Goal: Information Seeking & Learning: Find specific fact

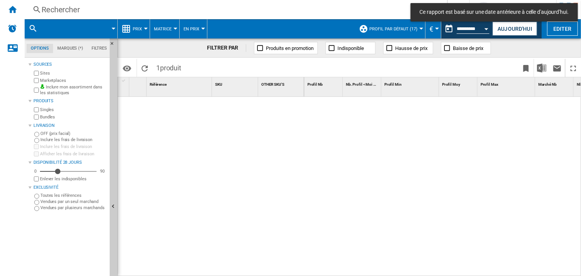
click at [487, 25] on button "Open calendar" at bounding box center [487, 28] width 14 height 14
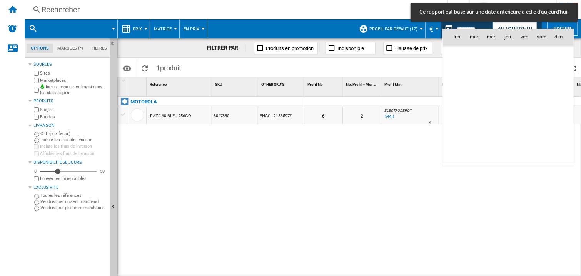
scroll to position [3669, 0]
click at [510, 87] on span "14" at bounding box center [507, 87] width 15 height 15
type input "**********"
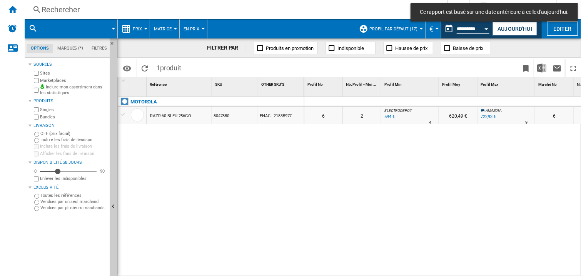
click at [58, 15] on div "Rechercher" at bounding box center [234, 9] width 385 height 11
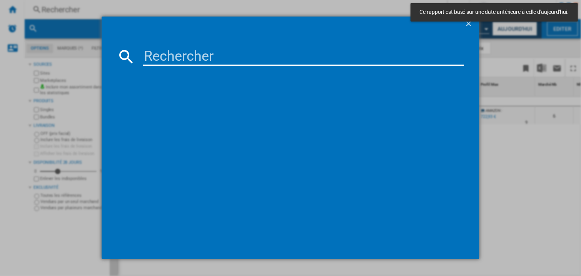
click at [150, 60] on input at bounding box center [303, 56] width 321 height 18
paste input "7949588"
type input "7949588"
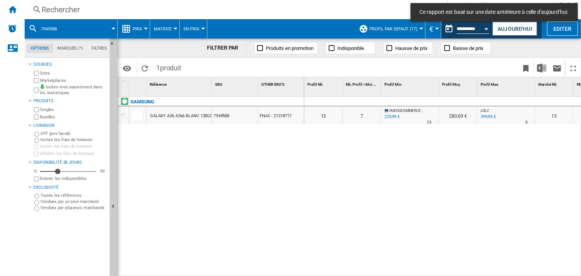
click at [386, 157] on div "0 0 0 0 13 7 RUEDUCOMMERCE : -9.6 % 229,99 € % N/A 13 RUEDUCOMMERCE : 280,69 € …" at bounding box center [442, 187] width 277 height 180
click at [420, 102] on div at bounding box center [410, 101] width 58 height 9
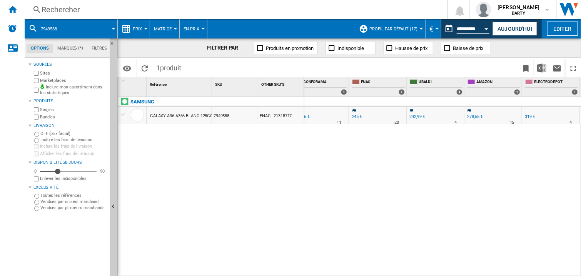
scroll to position [0, 763]
click at [444, 154] on div "0 0 0 0 13 7 RUEDUCOMMERCE : -9.6 % 229,99 € % N/A 13 RUEDUCOMMERCE : 280,69 € …" at bounding box center [442, 187] width 277 height 180
click at [421, 186] on div "0 0 0 0 13 7 RUEDUCOMMERCE : -9.6 % 229,99 € % N/A 13 RUEDUCOMMERCE : 280,69 € …" at bounding box center [442, 187] width 277 height 180
click at [487, 24] on button "Open calendar" at bounding box center [487, 28] width 14 height 14
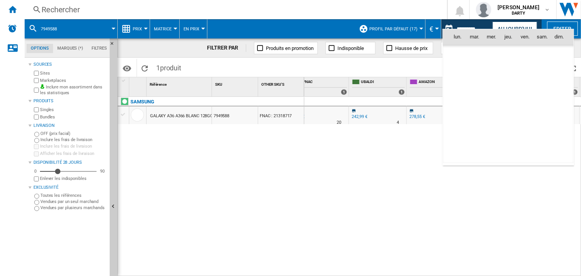
scroll to position [3669, 0]
drag, startPoint x: 490, startPoint y: 86, endPoint x: 371, endPoint y: 17, distance: 137.3
click at [490, 85] on span "13" at bounding box center [490, 87] width 15 height 15
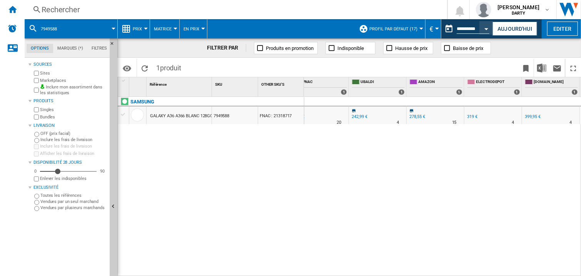
type input "**********"
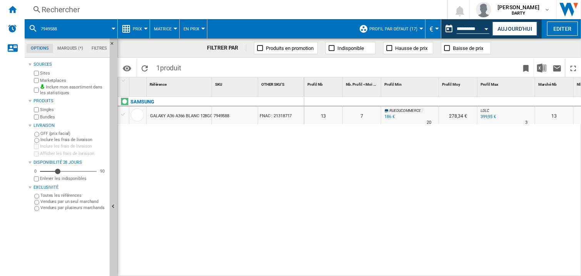
click at [64, 11] on div "Rechercher" at bounding box center [234, 9] width 385 height 11
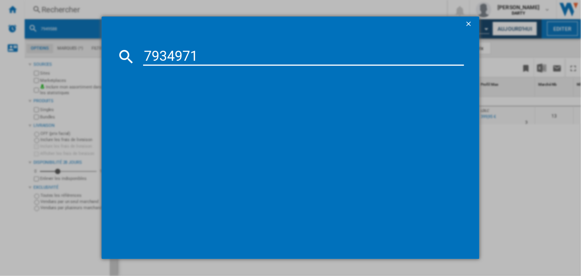
type input "7934971"
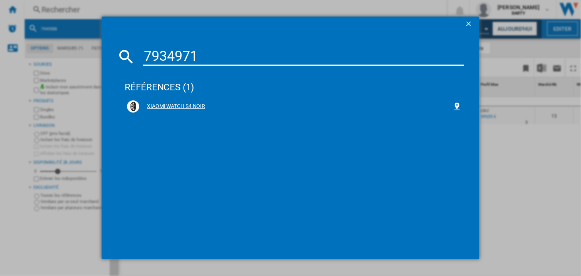
click at [188, 103] on div "XIAOMI WATCH S4 NOIR" at bounding box center [295, 107] width 313 height 8
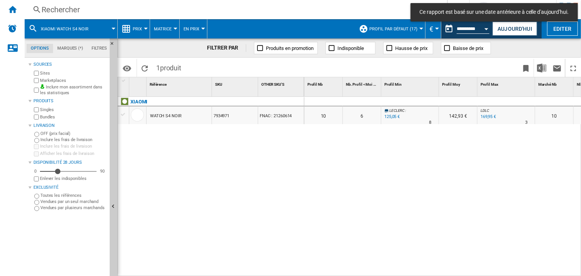
click at [400, 97] on div at bounding box center [410, 101] width 58 height 9
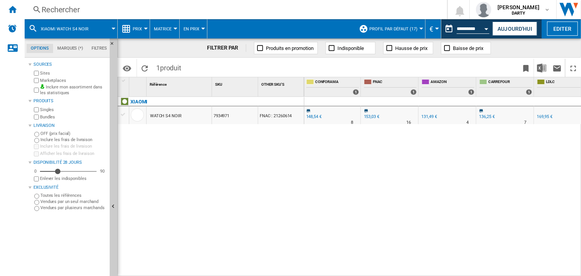
scroll to position [0, 636]
click at [397, 172] on div "0 0 0 0 10 6 [PERSON_NAME] : -13.2 % 125,05 € % N/A 8 [PERSON_NAME] : 142,93 € …" at bounding box center [442, 187] width 277 height 180
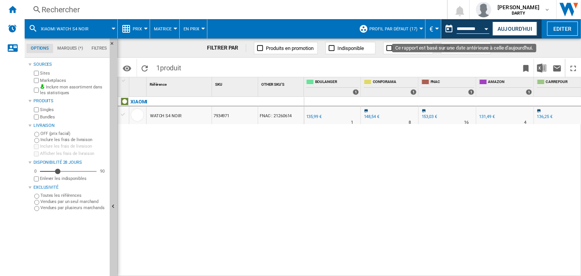
click at [483, 28] on button "Open calendar" at bounding box center [487, 28] width 14 height 14
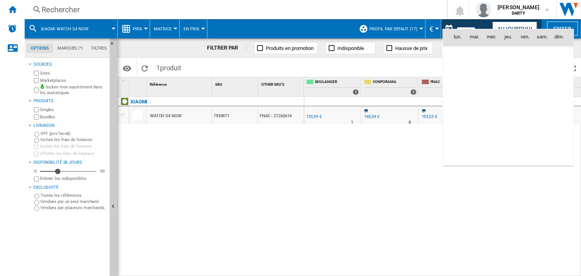
scroll to position [3669, 0]
click at [509, 87] on span "14" at bounding box center [507, 87] width 15 height 15
type input "**********"
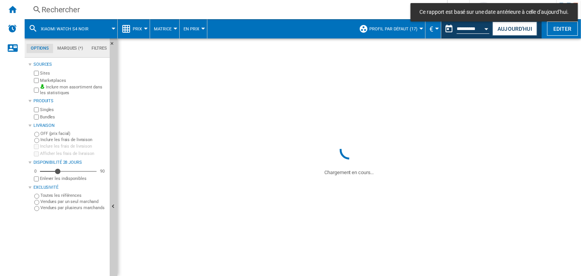
click at [92, 13] on div "Rechercher" at bounding box center [234, 9] width 385 height 11
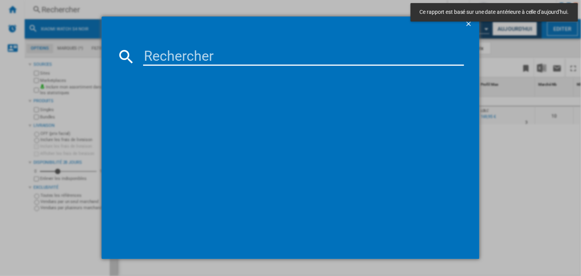
paste input "7898274"
type input "7898274"
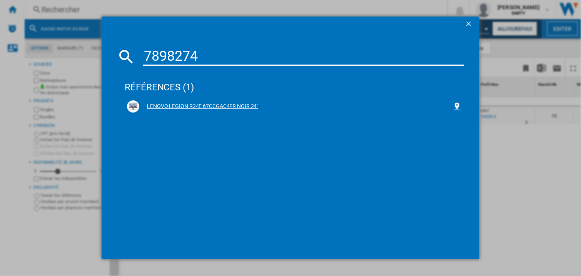
click at [173, 107] on div "LENOVO LEGION R24E 67CCGAC4FR NOIR 24"" at bounding box center [295, 107] width 313 height 8
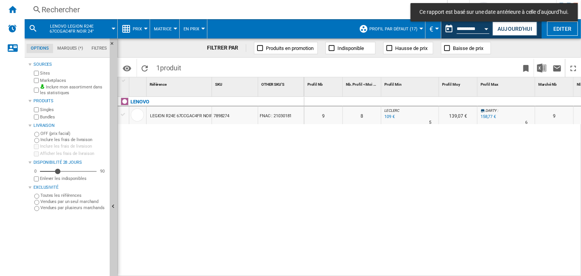
click at [373, 103] on div "0" at bounding box center [362, 101] width 38 height 9
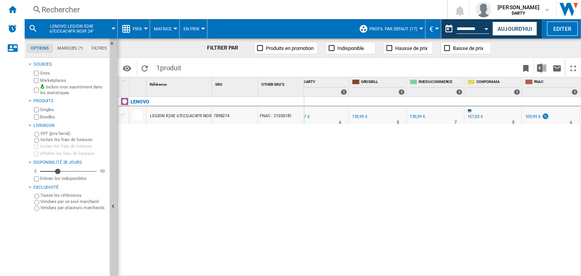
click at [458, 100] on div at bounding box center [436, 101] width 58 height 9
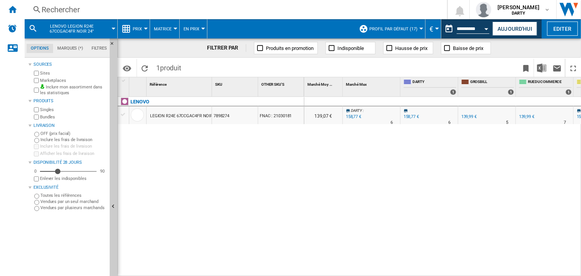
scroll to position [0, 648]
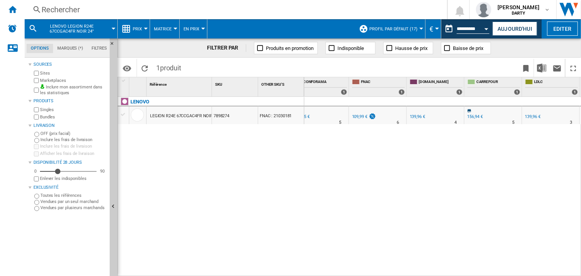
click at [460, 149] on div "0 0 0 0 9 8 [PERSON_NAME] : -31.3 % 109 € % N/A 5 [PERSON_NAME] : 139,07 € [PER…" at bounding box center [442, 187] width 277 height 180
click at [407, 170] on div "0 0 0 0 9 8 [PERSON_NAME] : -31.3 % 109 € % N/A 5 [PERSON_NAME] : 139,07 € [PER…" at bounding box center [442, 187] width 277 height 180
click at [62, 13] on div "Rechercher" at bounding box center [234, 9] width 385 height 11
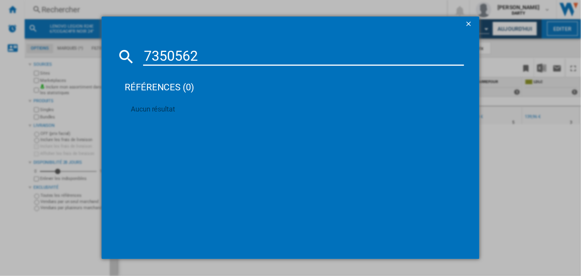
click at [159, 55] on input "7350562" at bounding box center [303, 56] width 321 height 18
paste input "75153"
type input "7751532"
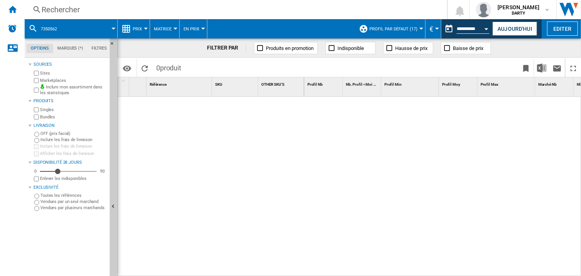
click at [318, 147] on div at bounding box center [442, 187] width 277 height 180
click at [62, 17] on div "Rechercher Rechercher 0 [PERSON_NAME][GEOGRAPHIC_DATA] FNAC [GEOGRAPHIC_DATA]" at bounding box center [303, 9] width 556 height 19
click at [288, 125] on div at bounding box center [211, 185] width 187 height 176
click at [483, 28] on button "Open calendar" at bounding box center [487, 28] width 14 height 14
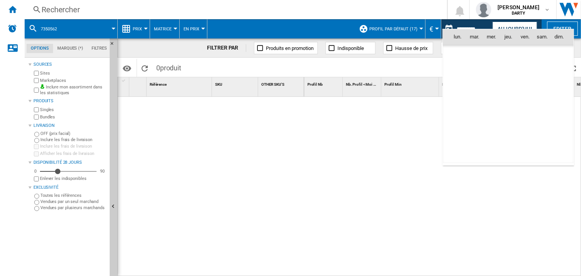
scroll to position [3669, 0]
click at [476, 88] on span "12" at bounding box center [474, 87] width 15 height 15
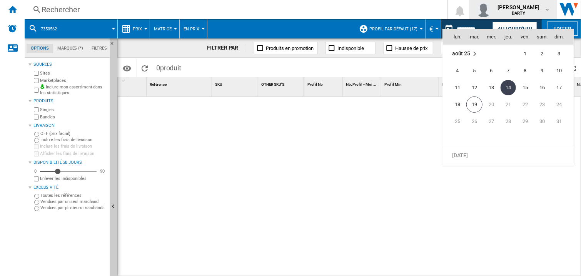
type input "**********"
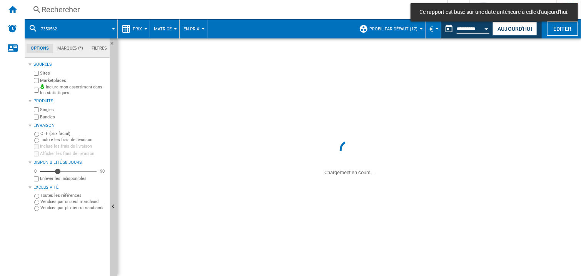
click at [57, 12] on div "Rechercher" at bounding box center [234, 9] width 385 height 11
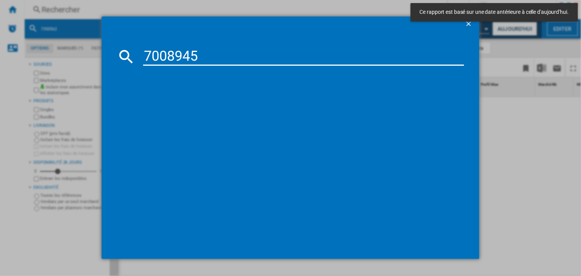
type input "7008945"
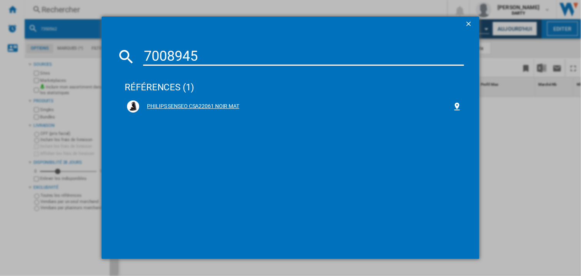
click at [225, 107] on div "PHILIPS SENSEO CSA22061 NOIR MAT" at bounding box center [295, 107] width 313 height 8
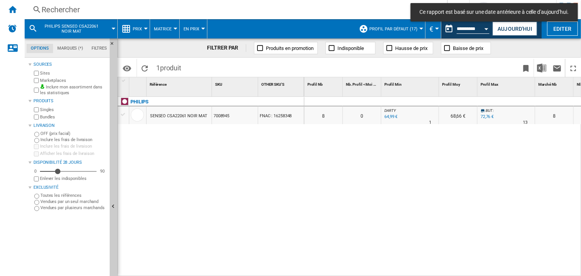
click at [499, 101] on div at bounding box center [506, 101] width 58 height 9
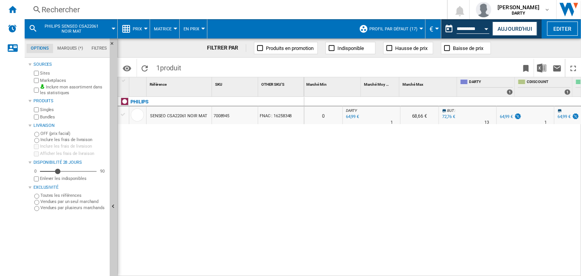
scroll to position [0, 269]
drag, startPoint x: 407, startPoint y: 183, endPoint x: 435, endPoint y: 141, distance: 51.1
click at [408, 183] on div "0 0 0 0 8 0 [PERSON_NAME] : 0.0 % 64,99 € % N/A 1 [PERSON_NAME] : 68,66 € BUT :…" at bounding box center [442, 187] width 277 height 180
click at [465, 103] on div at bounding box center [468, 101] width 58 height 9
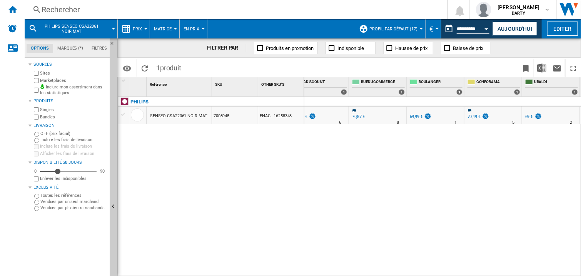
scroll to position [0, 590]
click at [458, 156] on div "0 0 0 0 8 0 [PERSON_NAME] : 0.0 % 64,99 € % N/A 1 [PERSON_NAME] : 68,66 € BUT :…" at bounding box center [442, 187] width 277 height 180
click at [406, 163] on div "0 0 0 0 8 0 [PERSON_NAME] : 0.0 % 64,99 € % N/A 1 [PERSON_NAME] : 68,66 € BUT :…" at bounding box center [442, 187] width 277 height 180
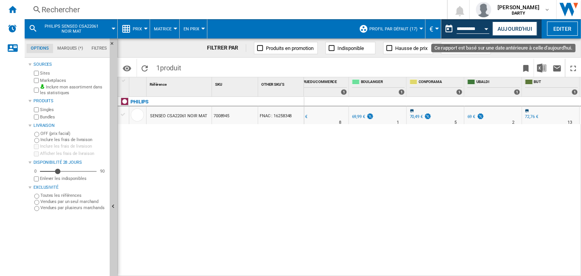
click at [483, 30] on button "Open calendar" at bounding box center [487, 28] width 14 height 14
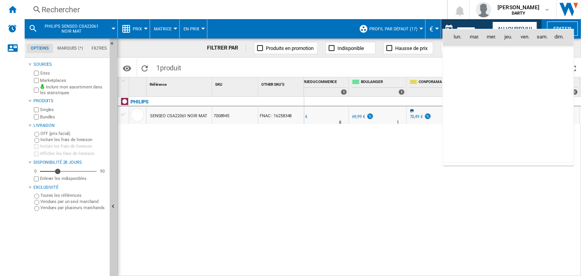
scroll to position [3669, 0]
click at [507, 87] on span "14" at bounding box center [507, 87] width 15 height 15
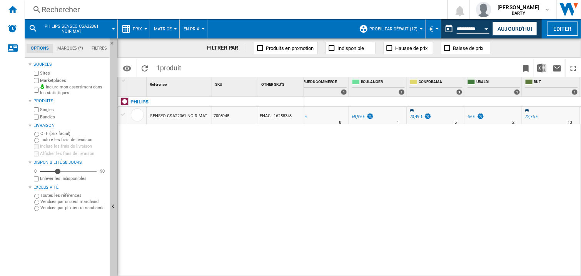
click at [68, 9] on div "Rechercher" at bounding box center [234, 9] width 385 height 11
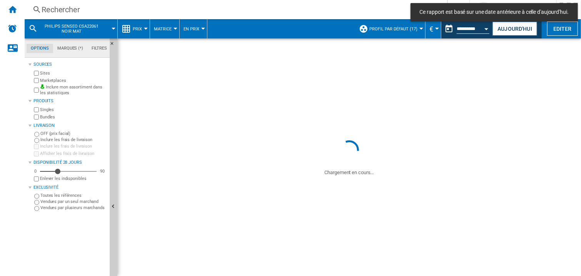
click at [150, 53] on span at bounding box center [348, 88] width 463 height 100
click at [47, 8] on div "Rechercher" at bounding box center [234, 9] width 385 height 11
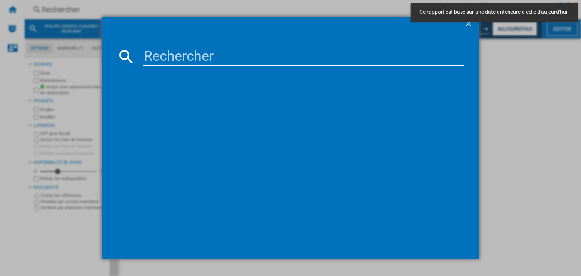
click at [153, 55] on input at bounding box center [303, 56] width 321 height 18
click at [155, 56] on input "7890702" at bounding box center [303, 56] width 321 height 18
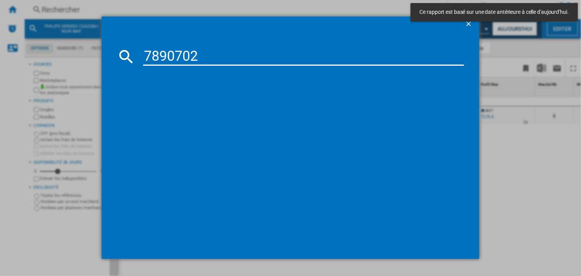
type input "7890702"
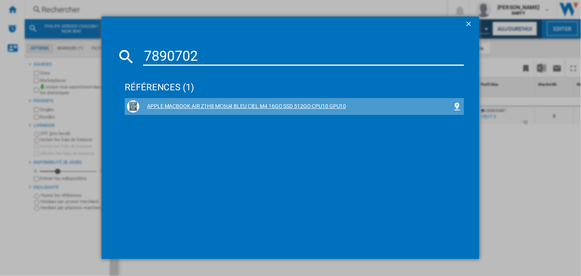
click at [216, 104] on div "APPLE MACBOOK AIR Z1H8 MC6U4 BLEU CIEL M4 16GO SSD 512GO CPU10 GPU10" at bounding box center [295, 107] width 313 height 8
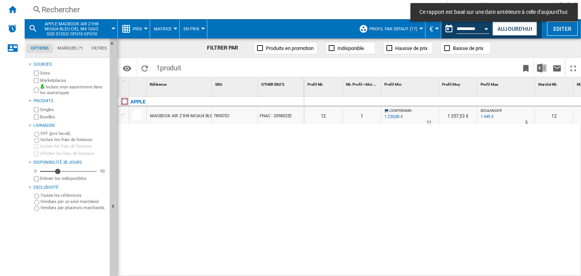
click at [428, 101] on div at bounding box center [410, 101] width 58 height 9
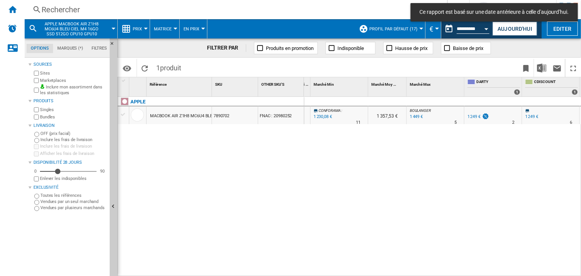
scroll to position [0, 821]
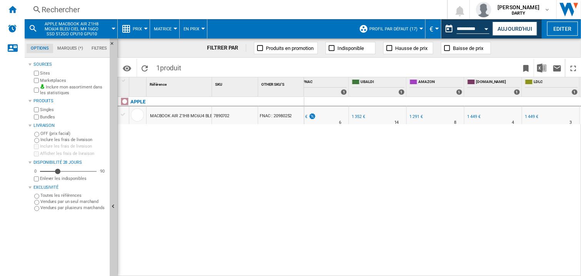
click at [351, 203] on div "0 0 0 0 12 1 CONFORAMA : -1.5 % 1 230,08 € % N/A 11 CONFORAMA : 1 357,53 € [PER…" at bounding box center [442, 187] width 277 height 180
click at [460, 207] on div "0 0 0 0 12 1 CONFORAMA : -1.5 % 1 230,08 € % N/A 11 CONFORAMA : 1 357,53 € [PER…" at bounding box center [442, 187] width 277 height 180
click at [482, 145] on div "0 0 0 0 12 1 CONFORAMA : -1.5 % 1 230,08 € % N/A 11 CONFORAMA : 1 357,53 € [PER…" at bounding box center [442, 187] width 277 height 180
click at [409, 154] on div "0 0 0 0 12 1 CONFORAMA : -1.5 % 1 230,08 € % N/A 11 CONFORAMA : 1 357,53 € [PER…" at bounding box center [442, 187] width 277 height 180
click at [45, 5] on div "Rechercher" at bounding box center [234, 9] width 385 height 11
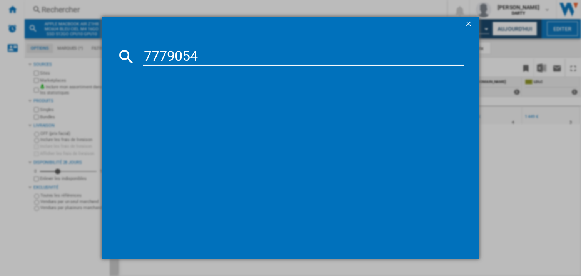
type input "7779054"
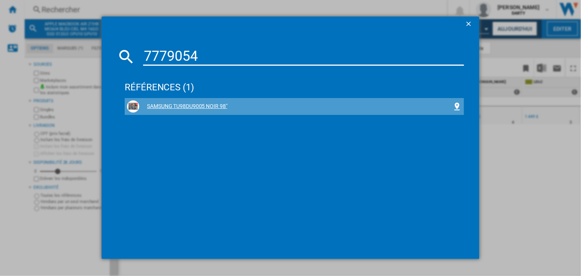
click at [180, 104] on div "SAMSUNG TU98DU9005 NOIR 98"" at bounding box center [295, 107] width 313 height 8
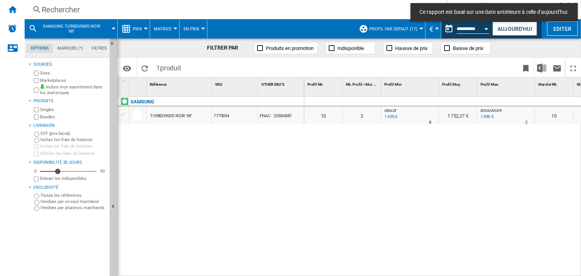
click at [417, 93] on div "Profil Min 1" at bounding box center [410, 86] width 58 height 19
click at [407, 100] on div at bounding box center [410, 101] width 58 height 9
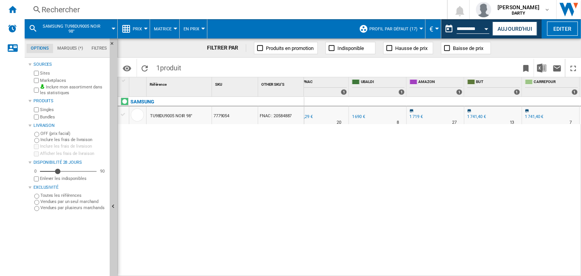
scroll to position [0, 693]
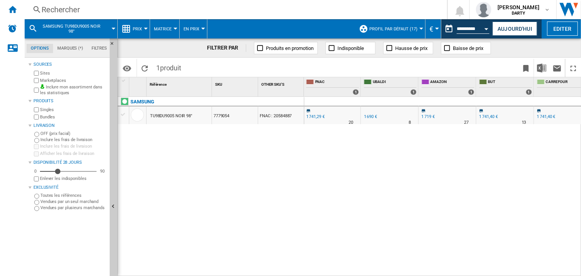
click at [505, 101] on div at bounding box center [505, 101] width 58 height 9
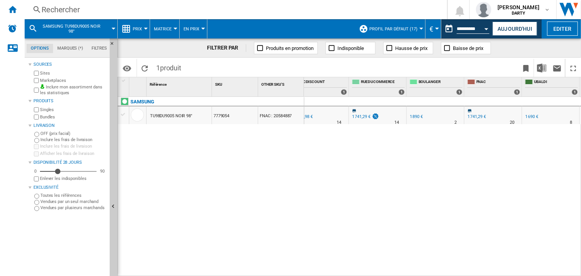
scroll to position [0, 0]
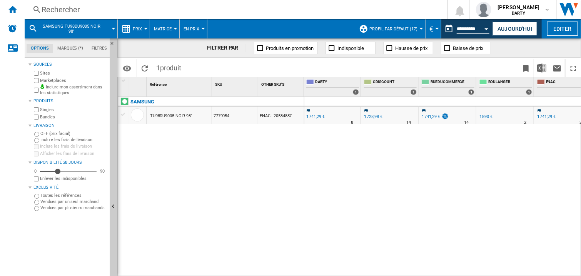
click at [401, 103] on div at bounding box center [390, 101] width 58 height 9
